Goal: Communication & Community: Share content

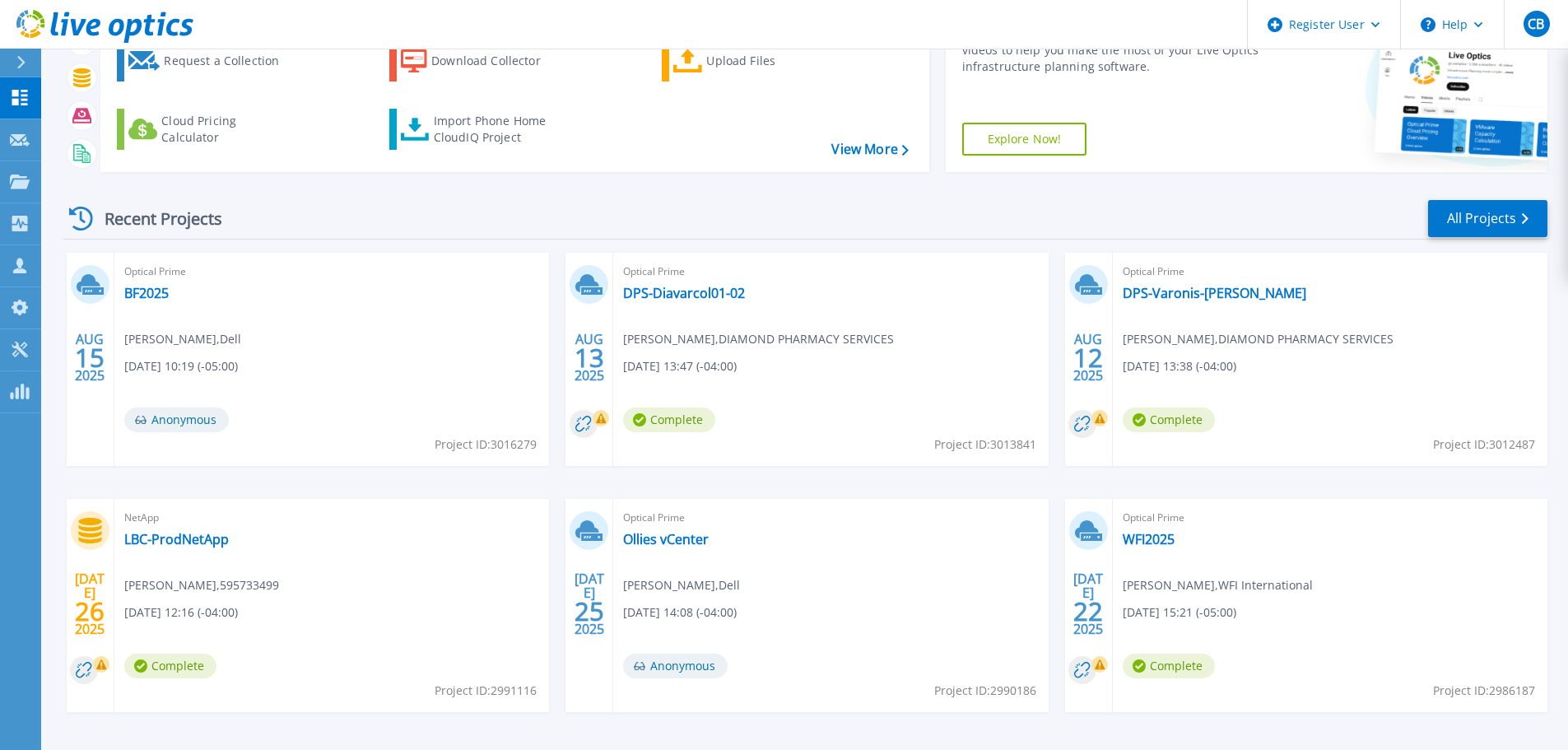
scroll to position [105, 0]
click at [1144, 535] on link "WFI2025" at bounding box center [1149, 538] width 52 height 16
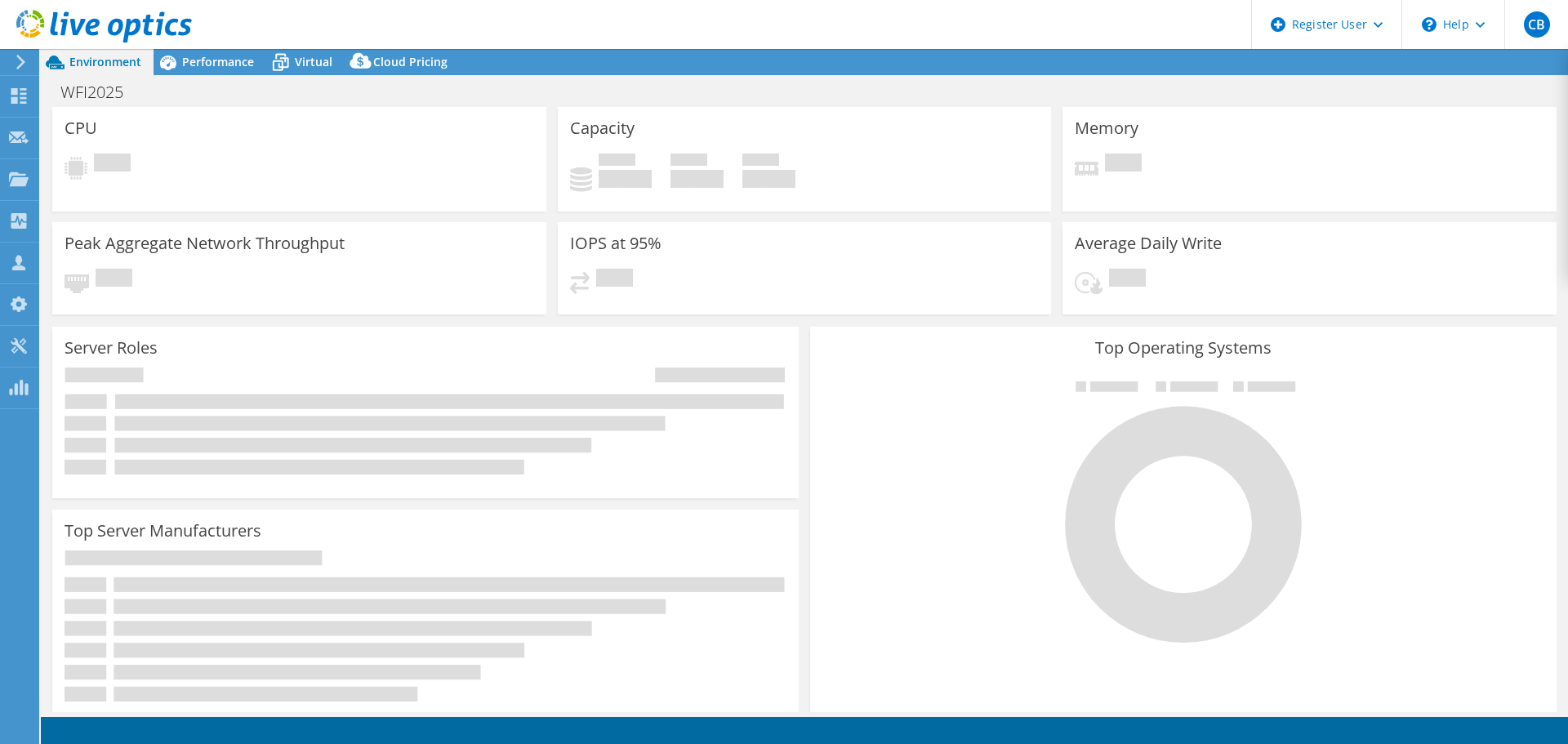
select select "USD"
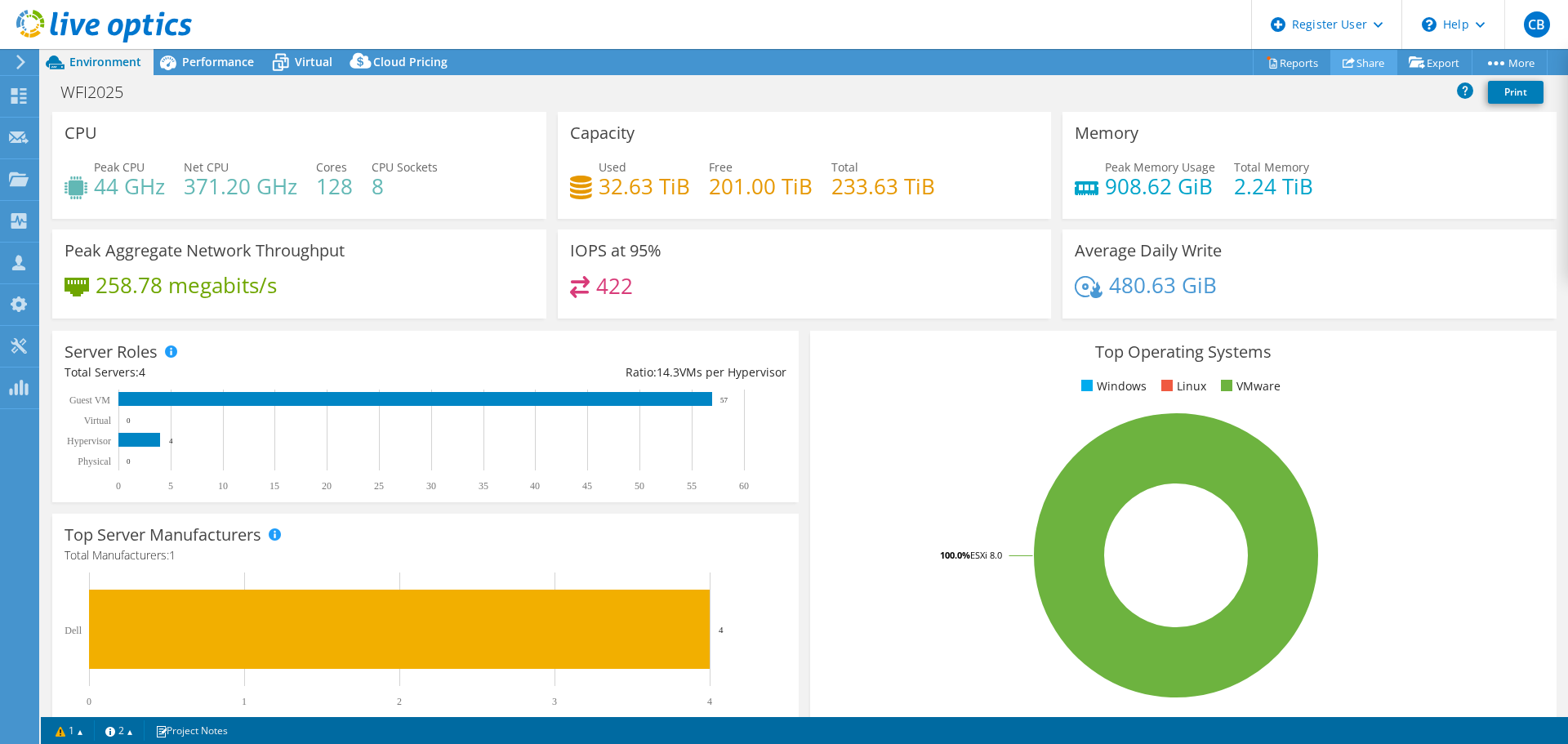
click at [1371, 67] on link "Share" at bounding box center [1363, 63] width 67 height 26
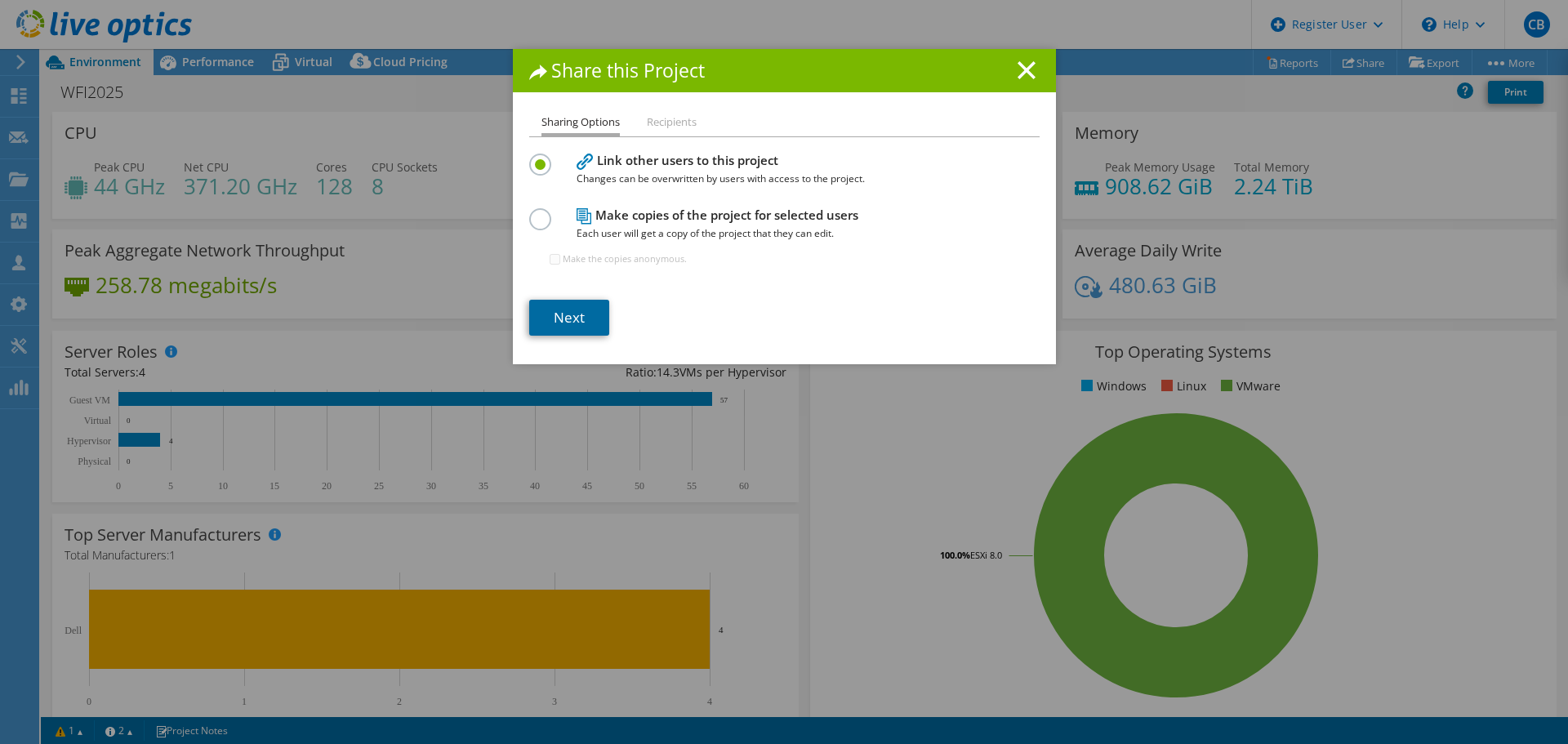
click at [561, 305] on link "Next" at bounding box center [569, 318] width 80 height 36
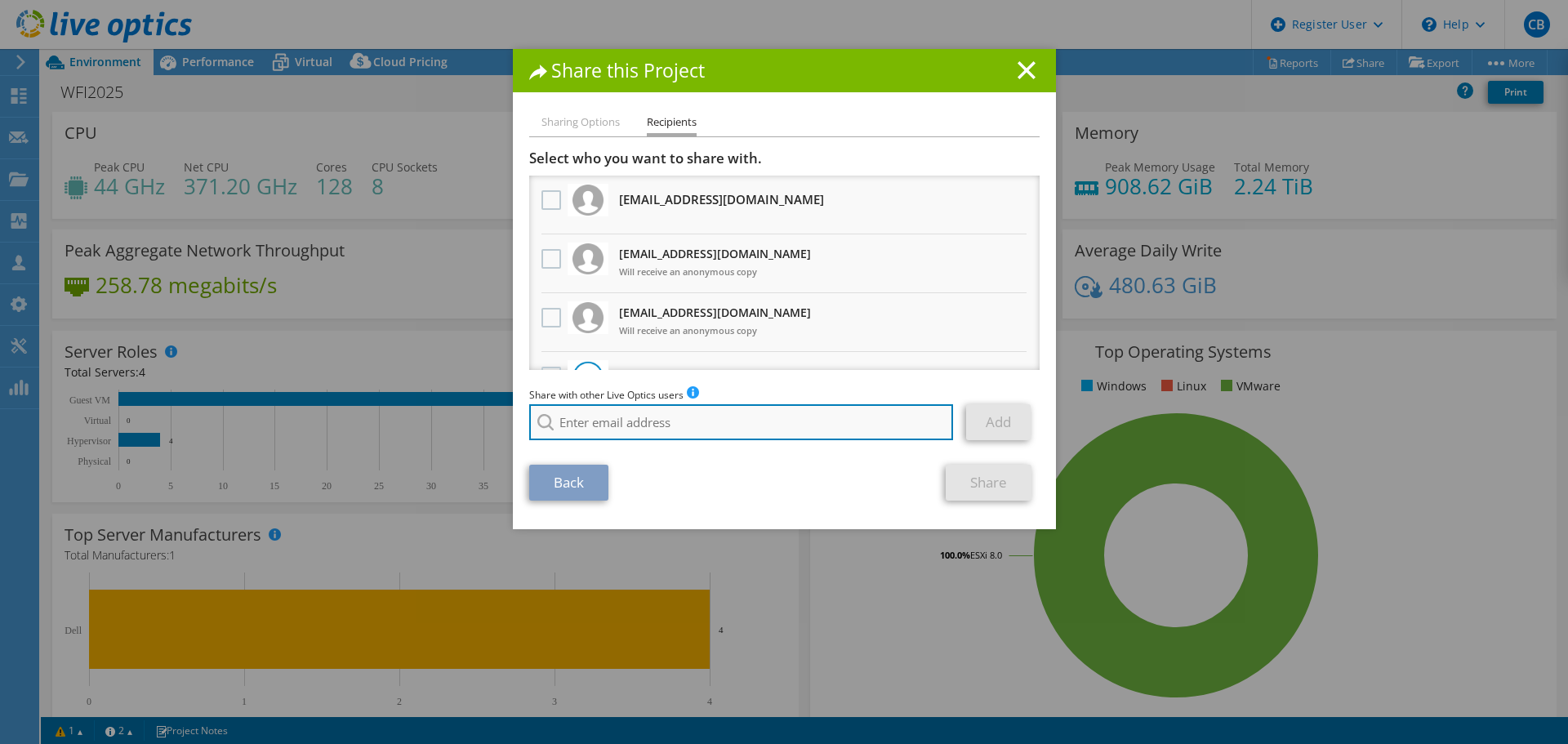
click at [639, 411] on input "search" at bounding box center [742, 423] width 424 height 36
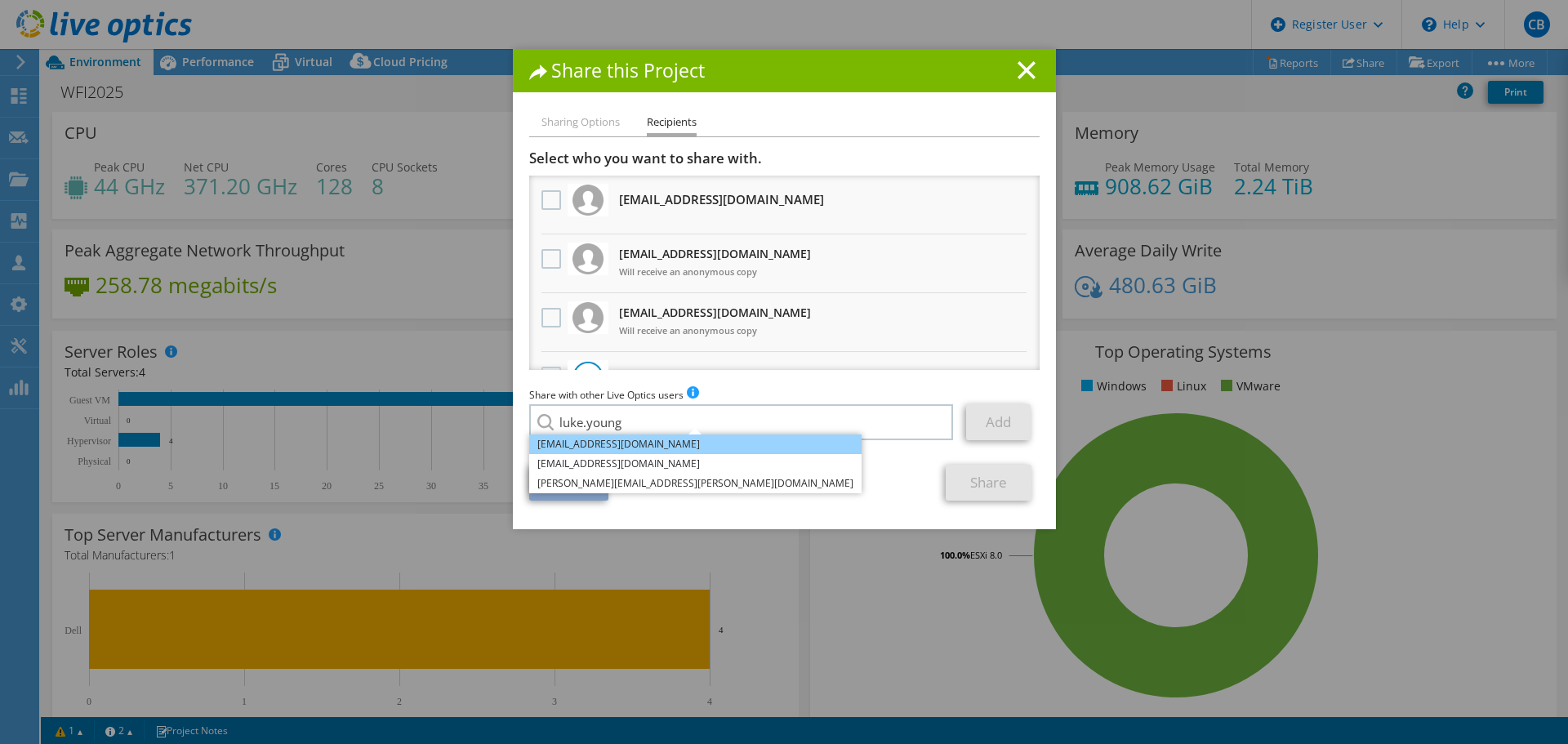
click at [665, 449] on li "[EMAIL_ADDRESS][DOMAIN_NAME]" at bounding box center [695, 445] width 333 height 20
type input "[EMAIL_ADDRESS][DOMAIN_NAME]"
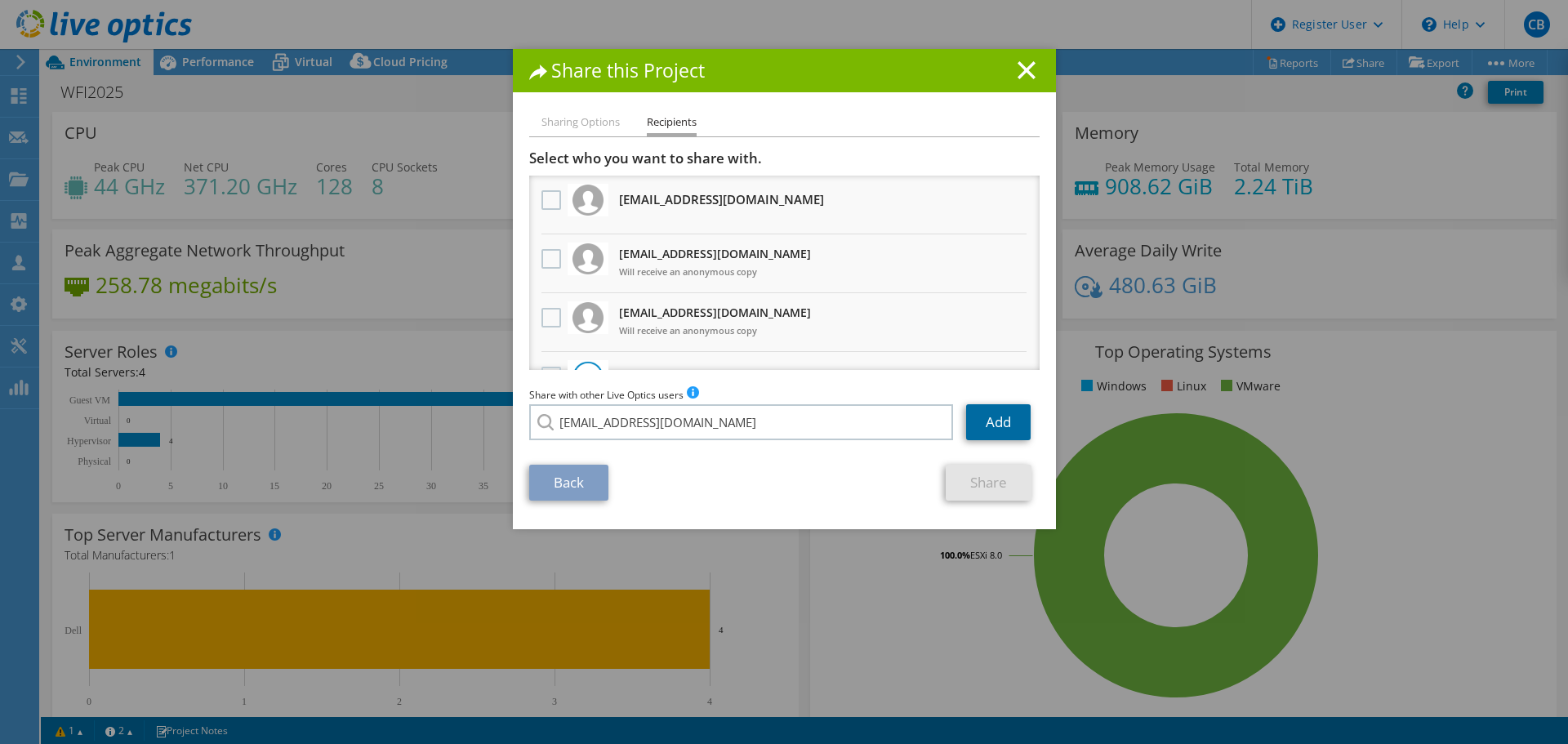
click at [1010, 422] on link "Add" at bounding box center [999, 423] width 64 height 36
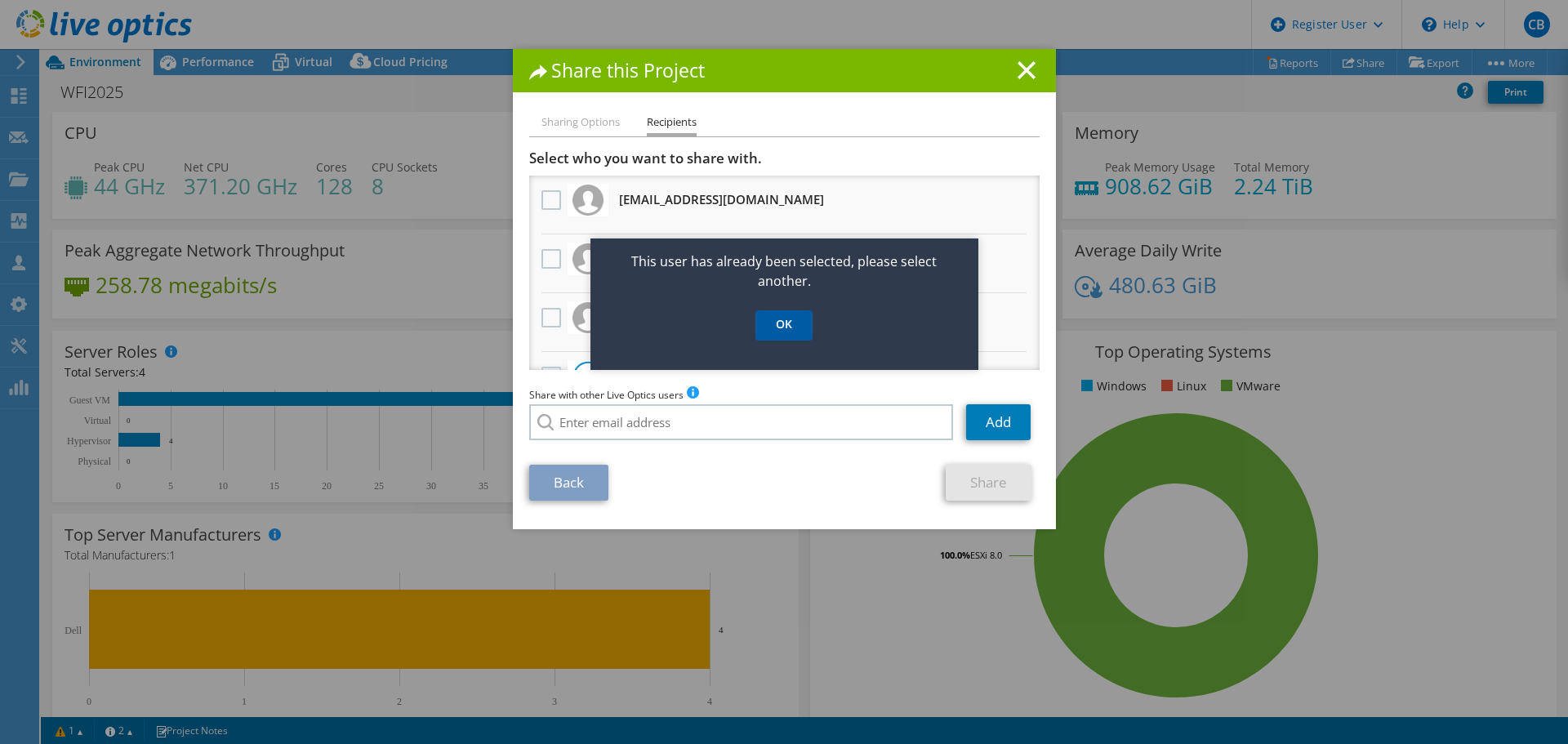
click at [791, 312] on link "OK" at bounding box center [784, 326] width 57 height 30
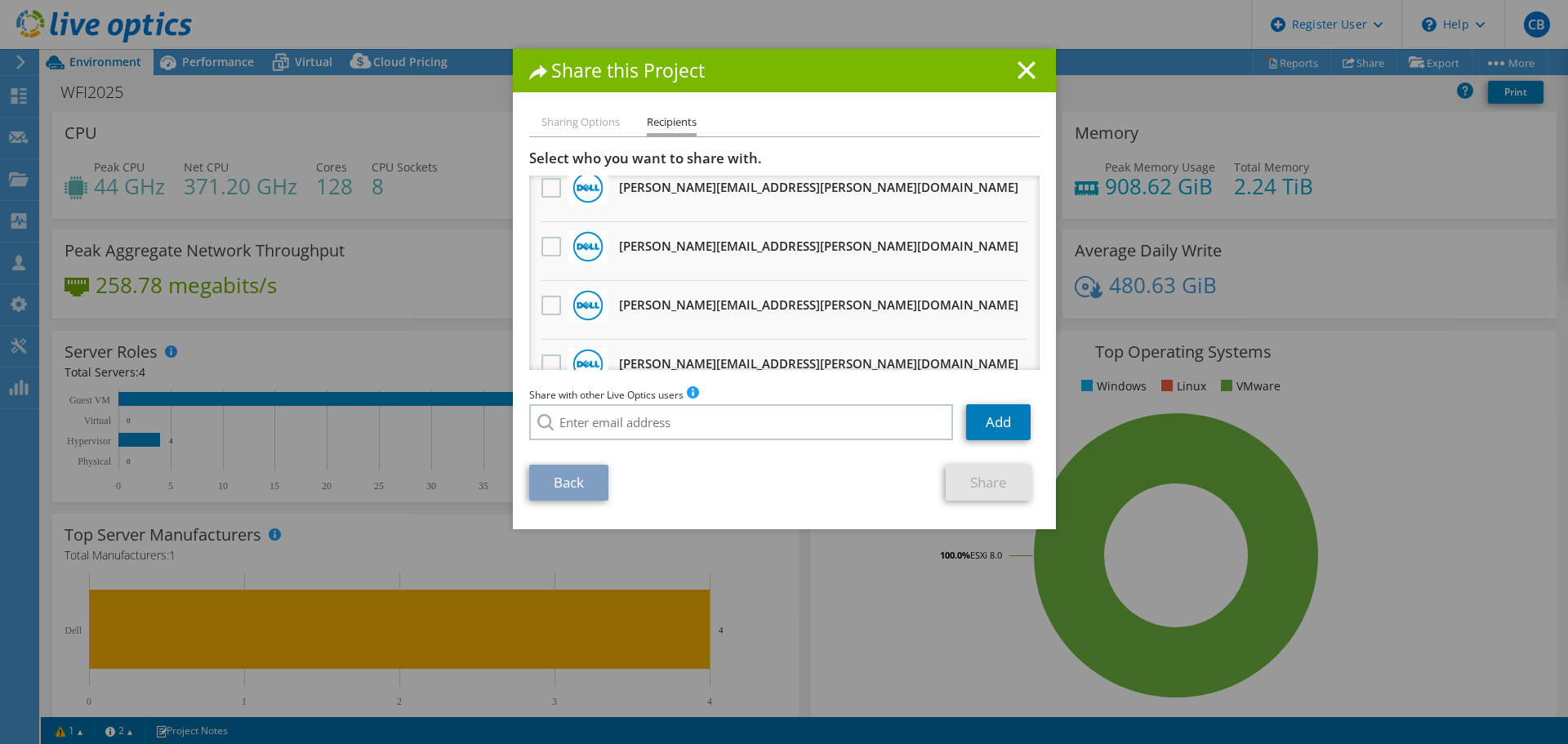
scroll to position [923, 0]
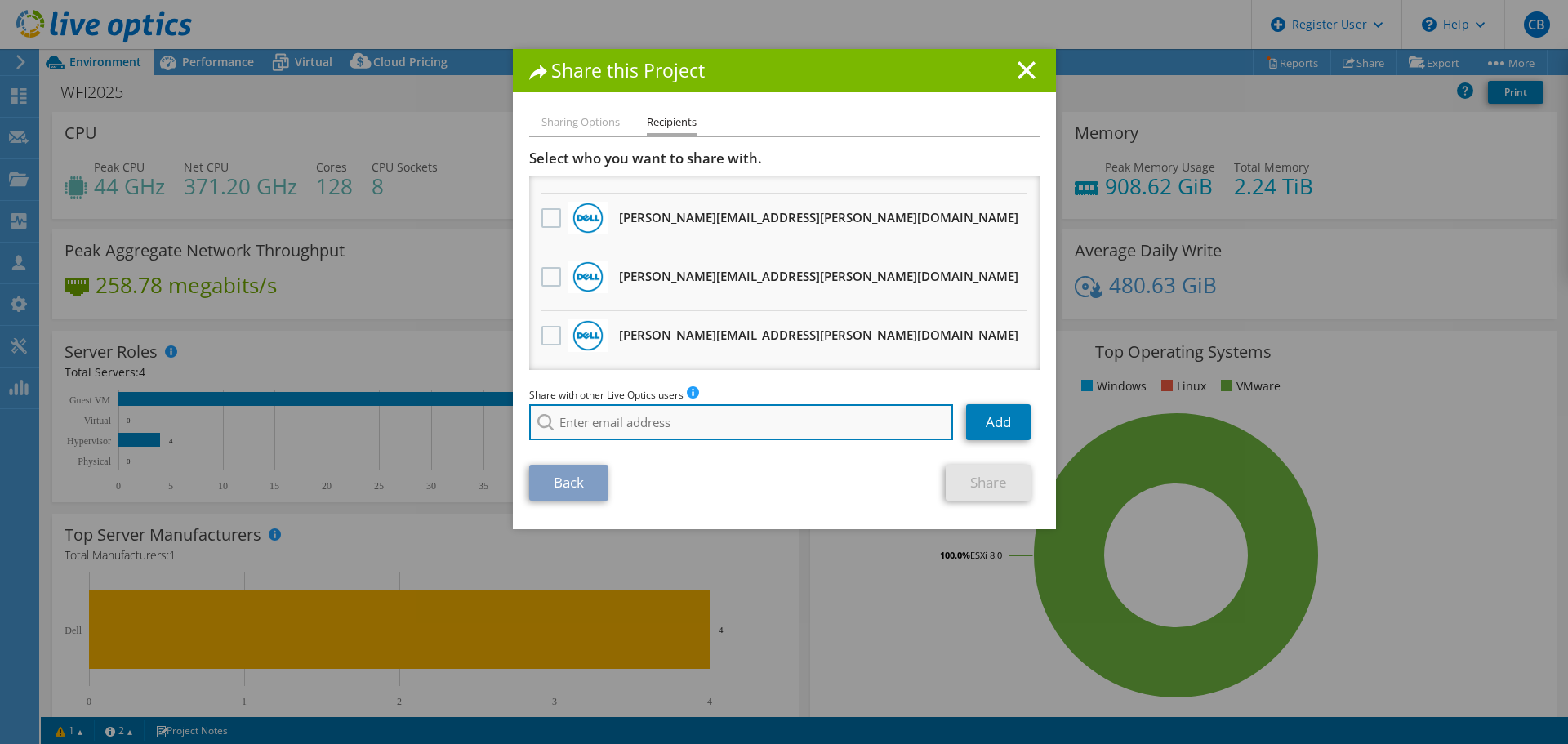
click at [672, 421] on input "search" at bounding box center [742, 423] width 424 height 36
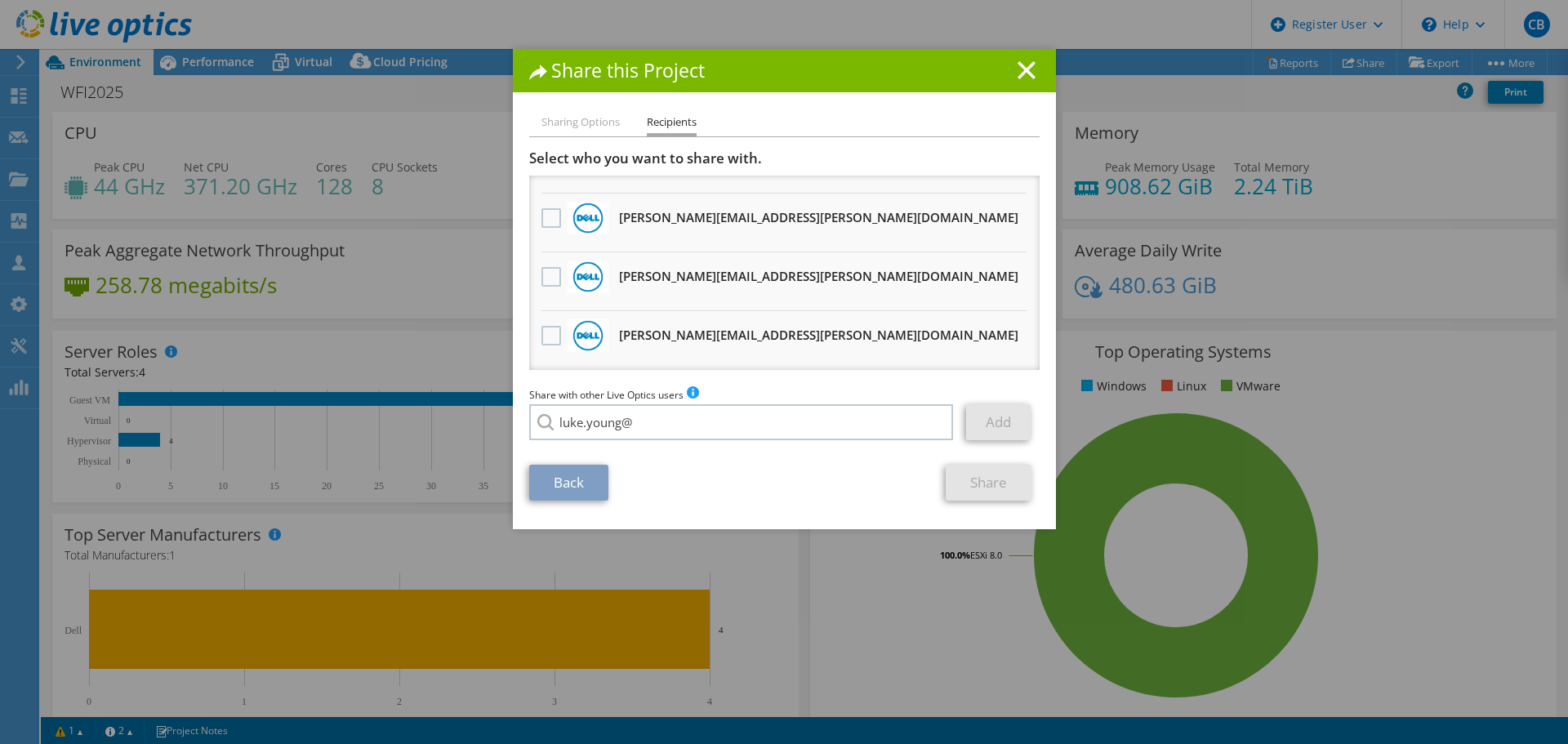
click at [645, 454] on li "[EMAIL_ADDRESS][DOMAIN_NAME]" at bounding box center [695, 453] width 333 height 20
type input "[EMAIL_ADDRESS][DOMAIN_NAME]"
click at [982, 418] on link "Add" at bounding box center [999, 423] width 64 height 36
click at [984, 478] on link "Share" at bounding box center [988, 482] width 86 height 36
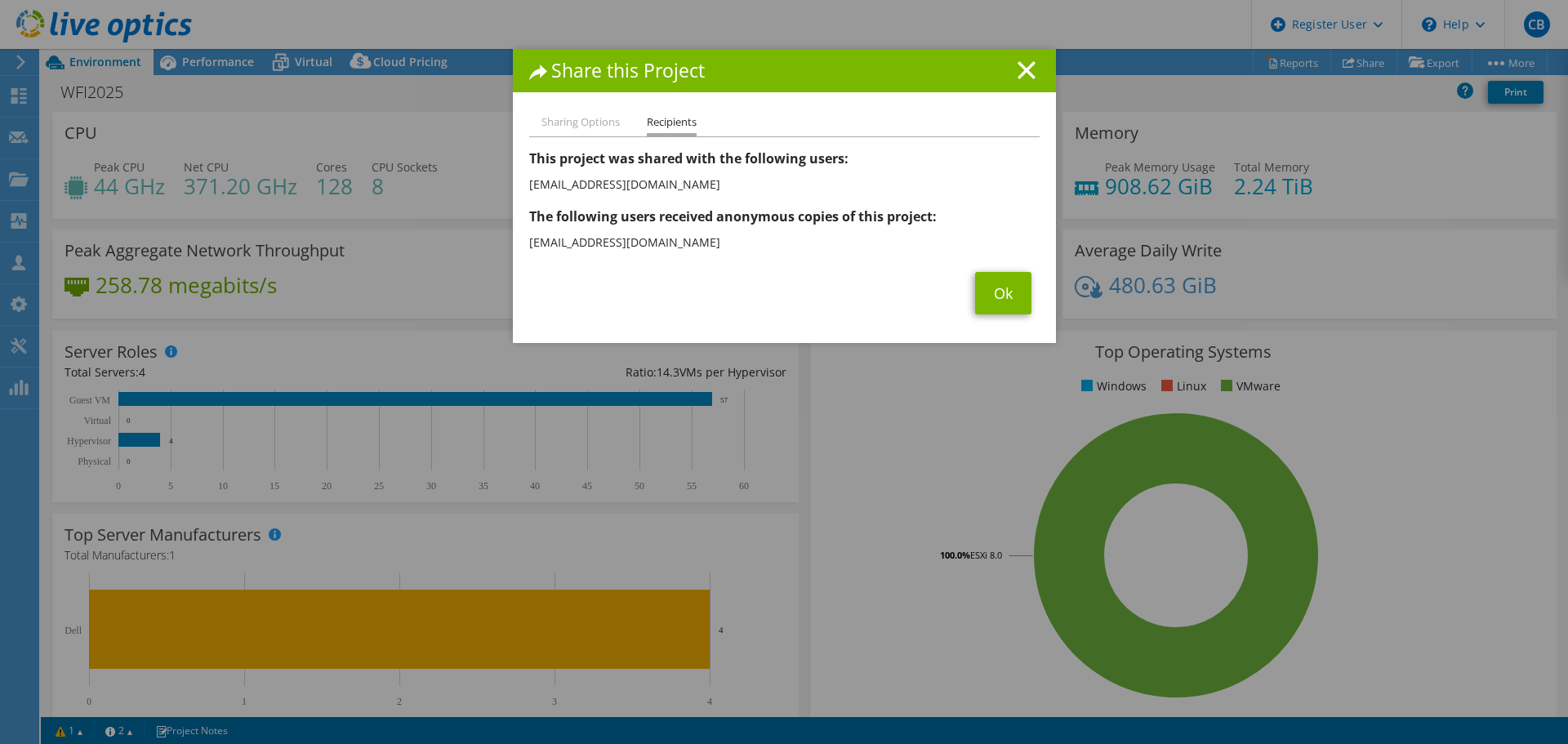
click at [1034, 81] on div "Share this Project" at bounding box center [784, 71] width 543 height 44
click at [1033, 80] on div "Share this Project" at bounding box center [784, 71] width 543 height 44
click at [1018, 67] on line at bounding box center [1026, 70] width 16 height 16
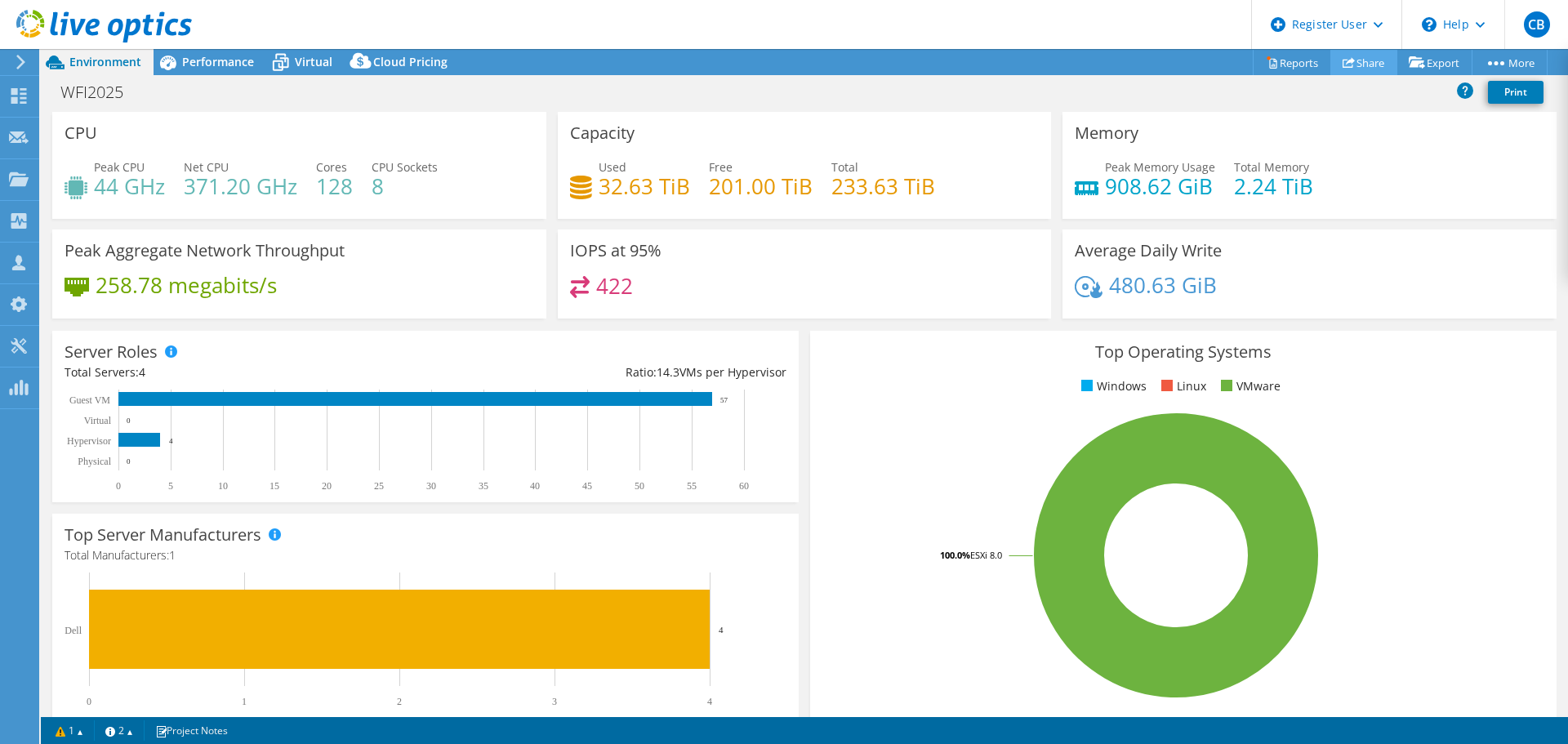
click at [1343, 65] on icon at bounding box center [1348, 62] width 12 height 12
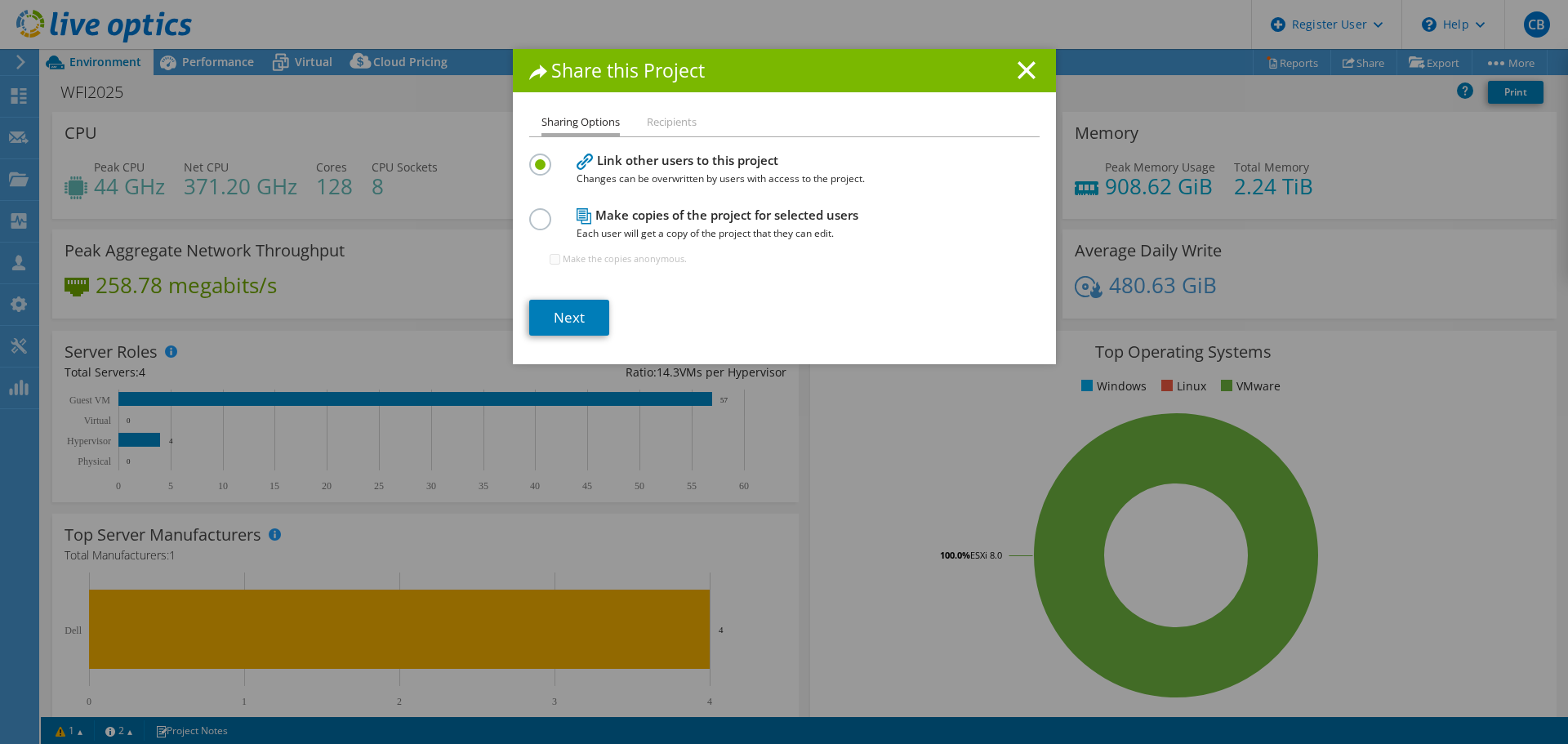
click at [568, 219] on div "Make copies of the project for selected users Each user will get a copy of the …" at bounding box center [784, 245] width 511 height 80
click at [530, 212] on label at bounding box center [544, 210] width 28 height 4
click at [0, 0] on input "radio" at bounding box center [0, 0] width 0 height 0
click at [557, 313] on link "Next" at bounding box center [569, 318] width 80 height 36
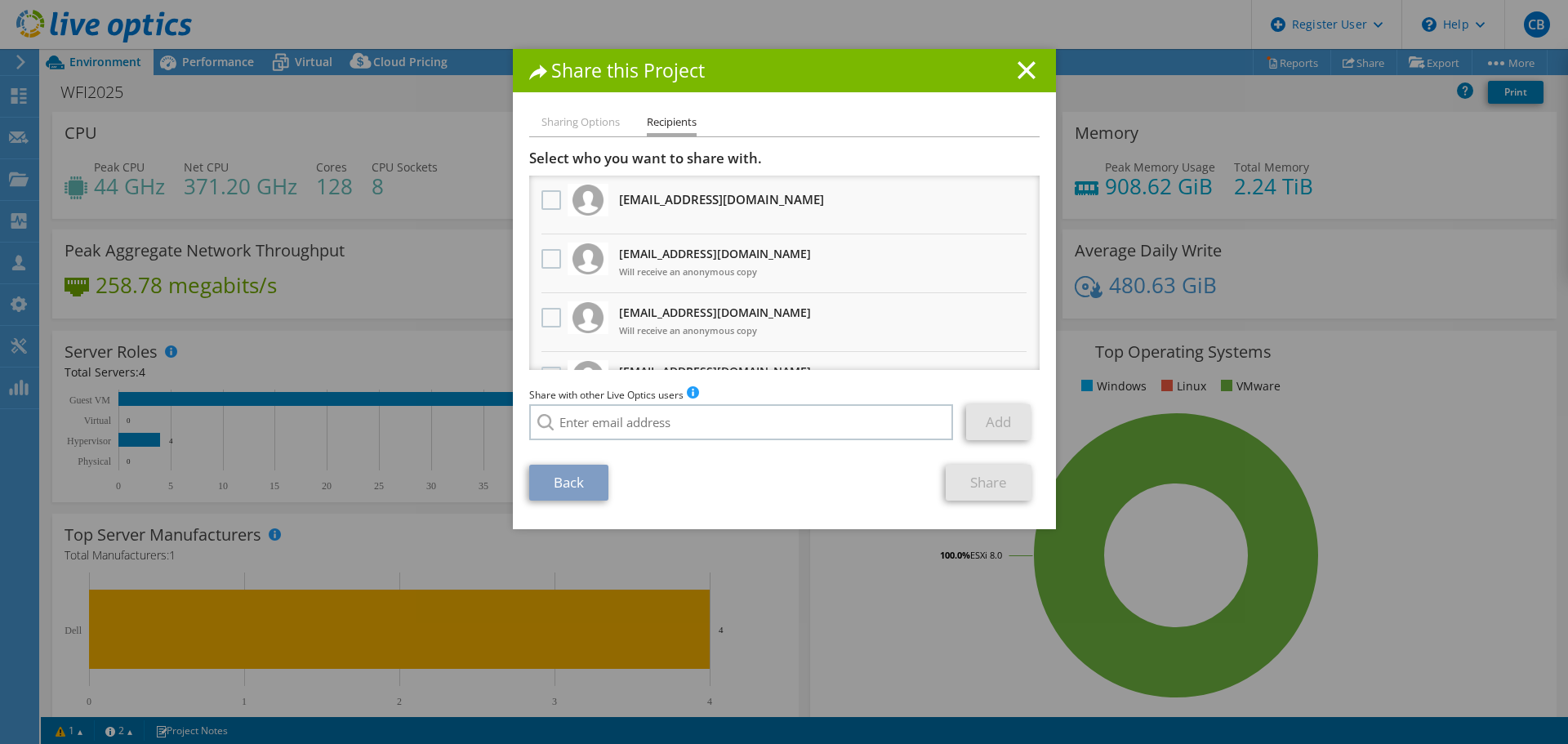
click at [537, 263] on div at bounding box center [550, 260] width 27 height 34
click at [543, 324] on label at bounding box center [553, 318] width 24 height 20
click at [0, 0] on input "checkbox" at bounding box center [0, 0] width 0 height 0
click at [956, 474] on link "Share" at bounding box center [988, 482] width 86 height 36
